Goal: Transaction & Acquisition: Purchase product/service

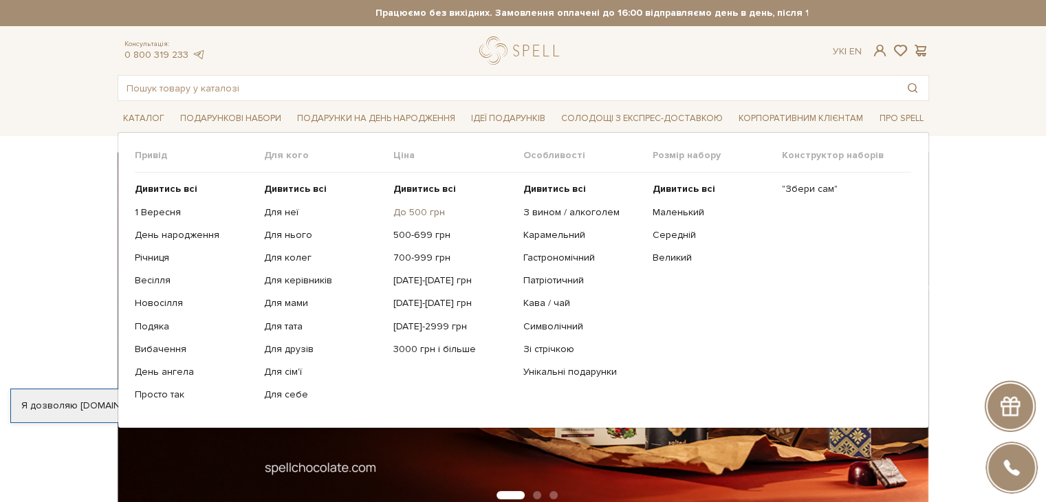
click at [424, 211] on link "До 500 грн" at bounding box center [452, 212] width 119 height 12
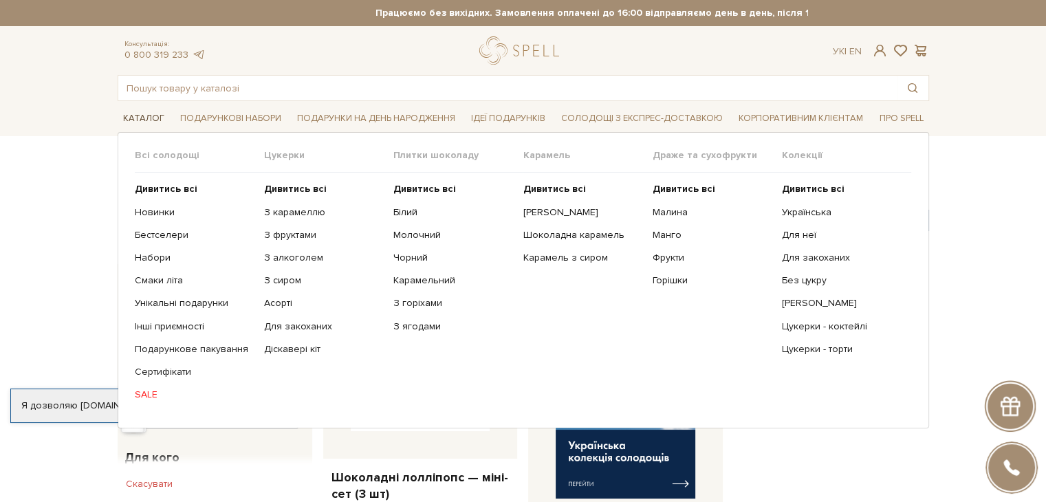
click at [151, 115] on span "Каталог" at bounding box center [144, 118] width 52 height 21
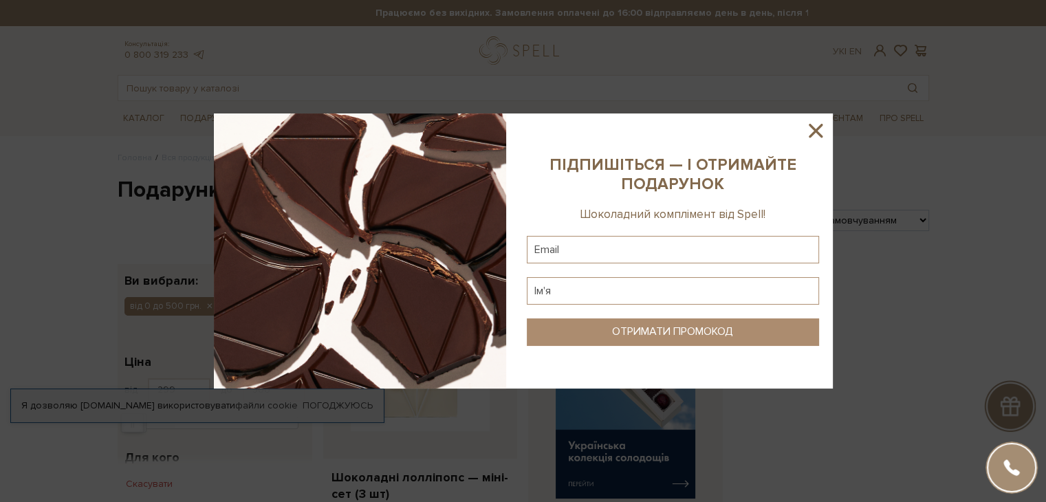
click at [830, 131] on sys-column-static at bounding box center [673, 250] width 320 height 275
click at [818, 129] on icon at bounding box center [815, 130] width 23 height 23
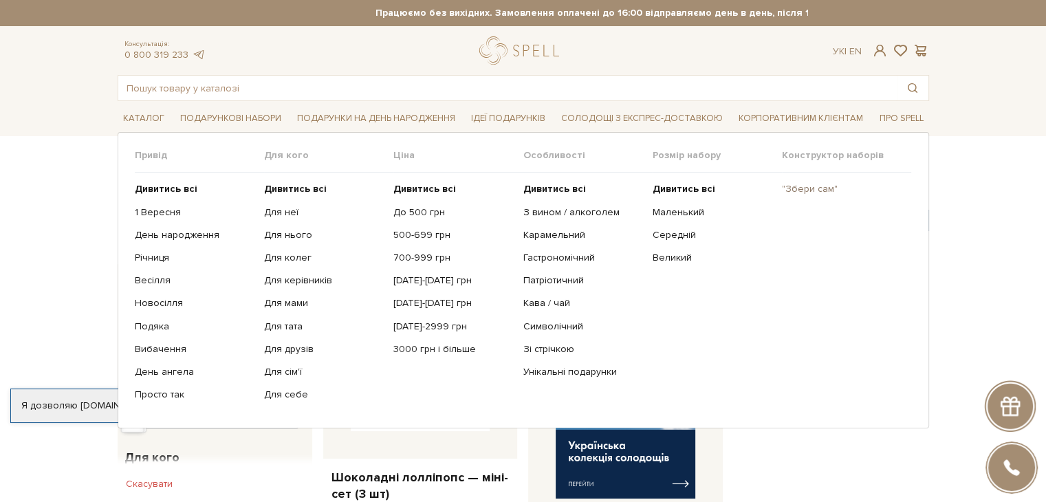
click at [810, 191] on link ""Збери сам"" at bounding box center [841, 189] width 119 height 12
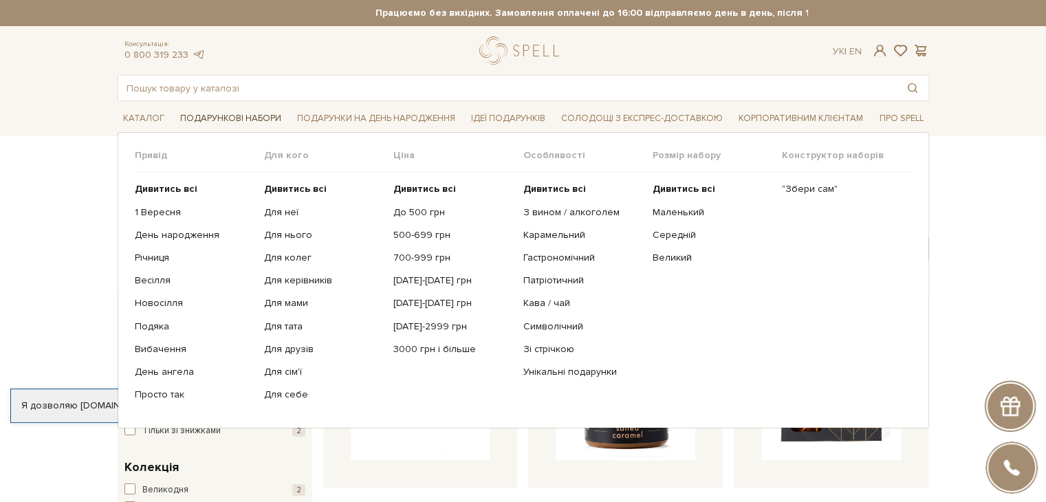
click at [268, 116] on span "Подарункові набори" at bounding box center [231, 118] width 112 height 21
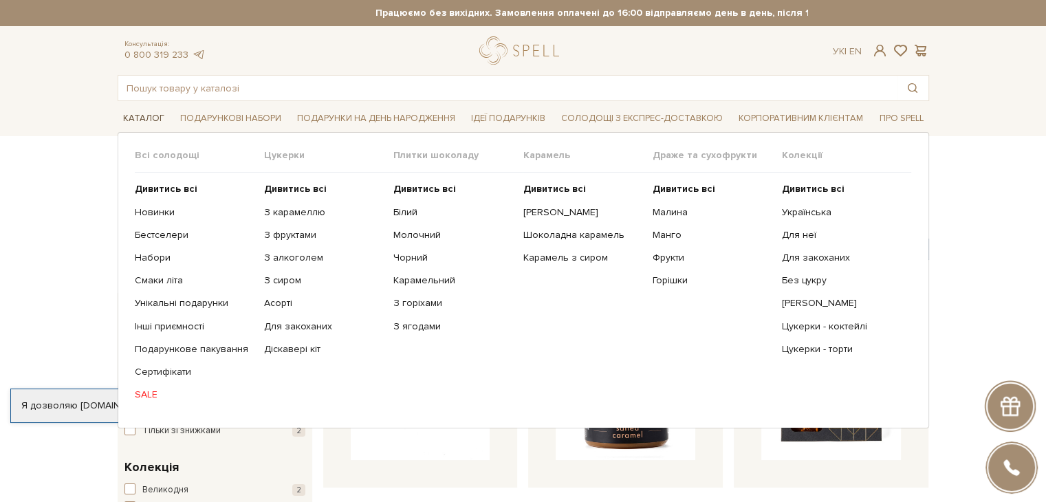
click at [152, 115] on span "Каталог" at bounding box center [144, 118] width 52 height 21
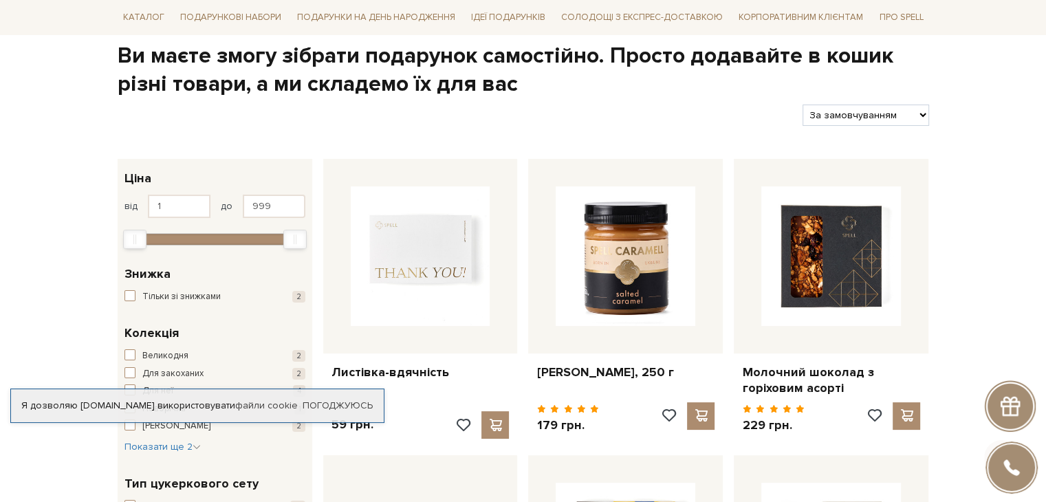
scroll to position [138, 0]
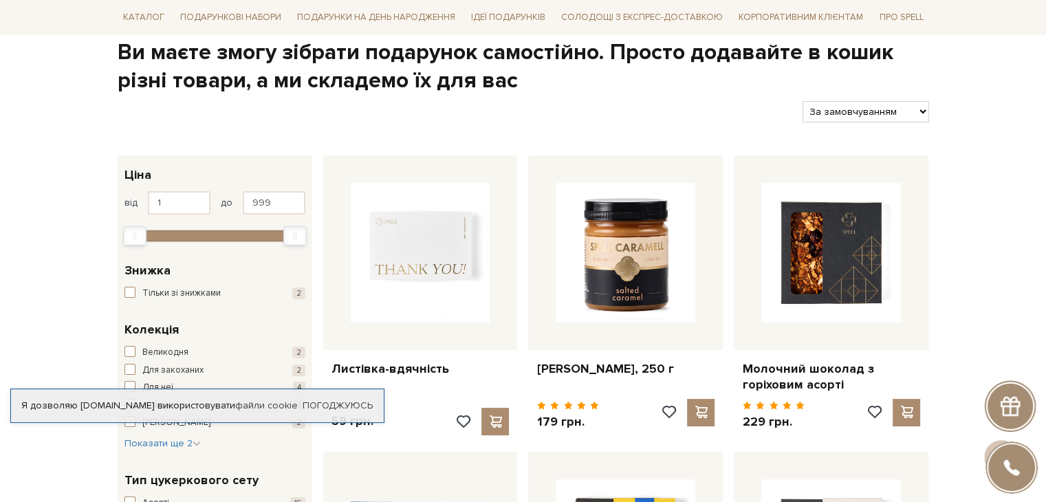
click at [355, 388] on div "Я дозволяю [DOMAIN_NAME] використовувати файли cookie Погоджуюсь" at bounding box center [197, 405] width 374 height 34
click at [349, 399] on link "Погоджуюсь" at bounding box center [338, 405] width 70 height 12
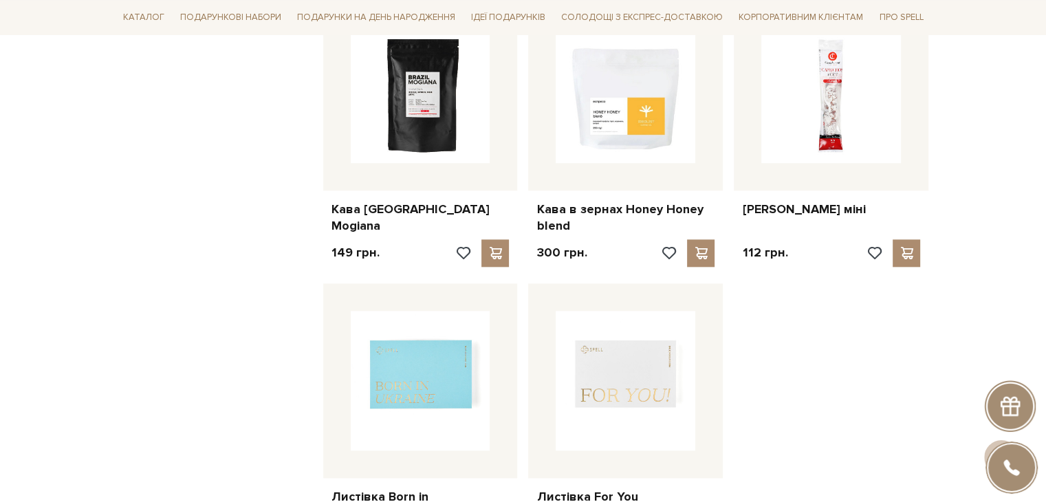
scroll to position [1856, 0]
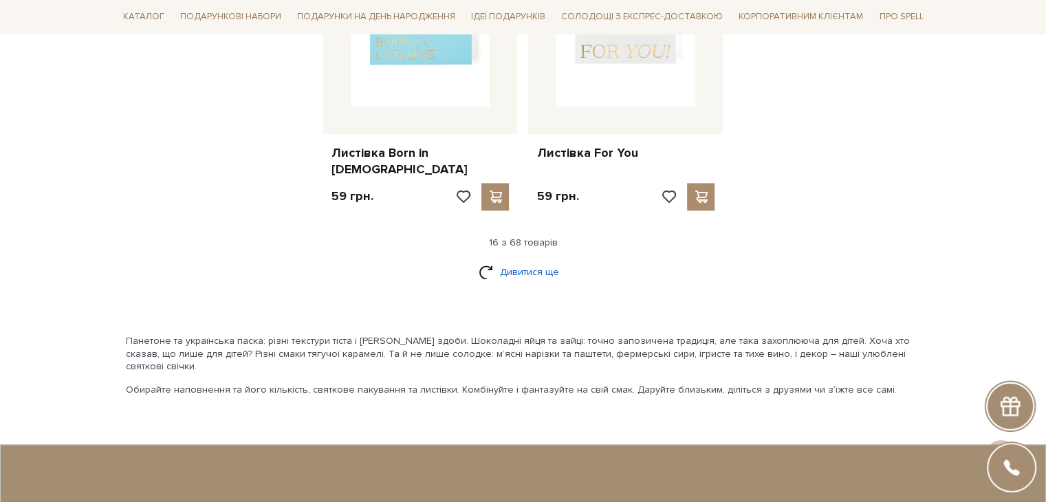
click at [518, 260] on link "Дивитися ще" at bounding box center [523, 272] width 89 height 24
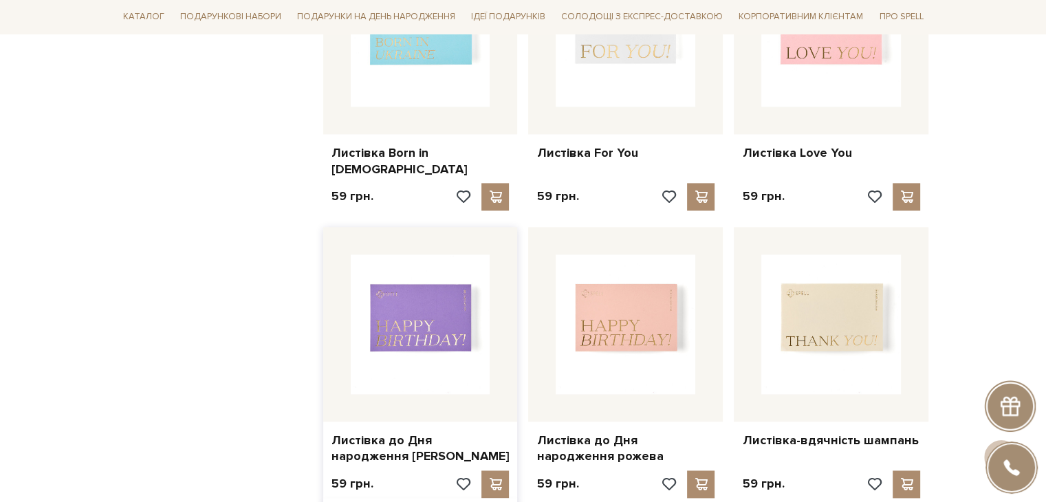
click at [514, 237] on div at bounding box center [420, 324] width 195 height 195
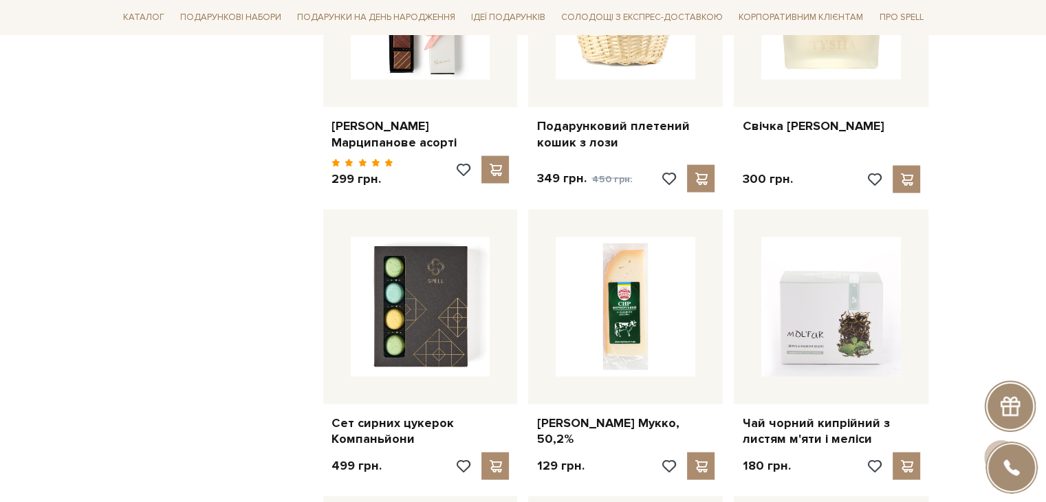
scroll to position [2957, 0]
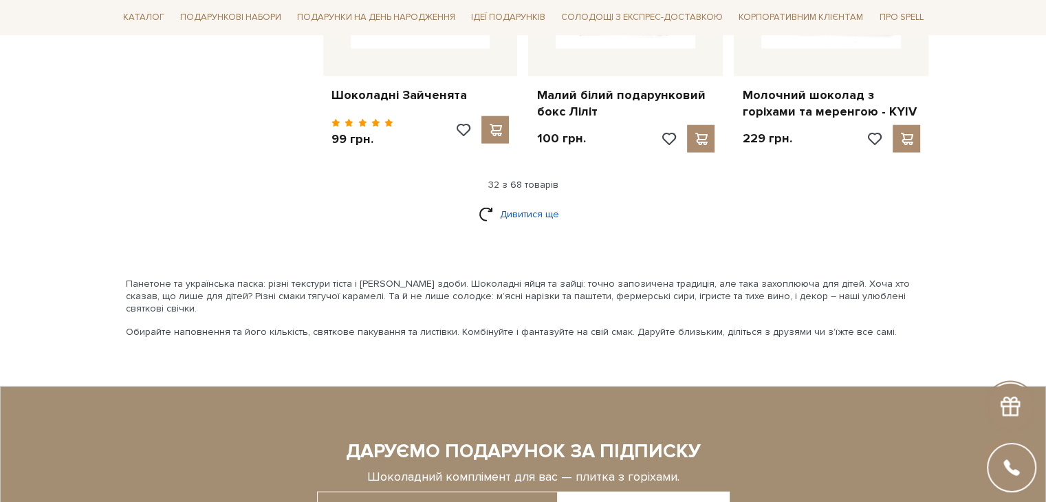
click at [498, 202] on link "Дивитися ще" at bounding box center [523, 214] width 89 height 24
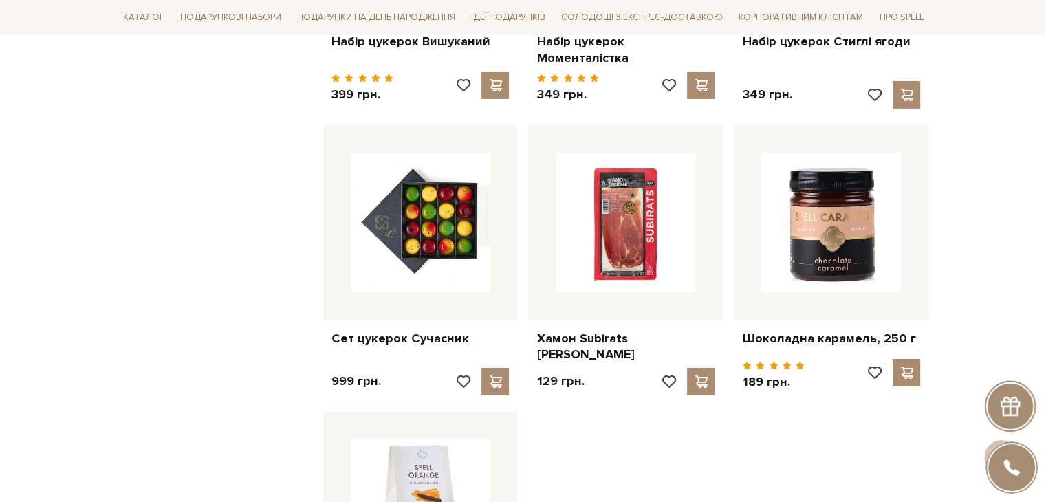
scroll to position [4882, 0]
